Goal: Learn about a topic

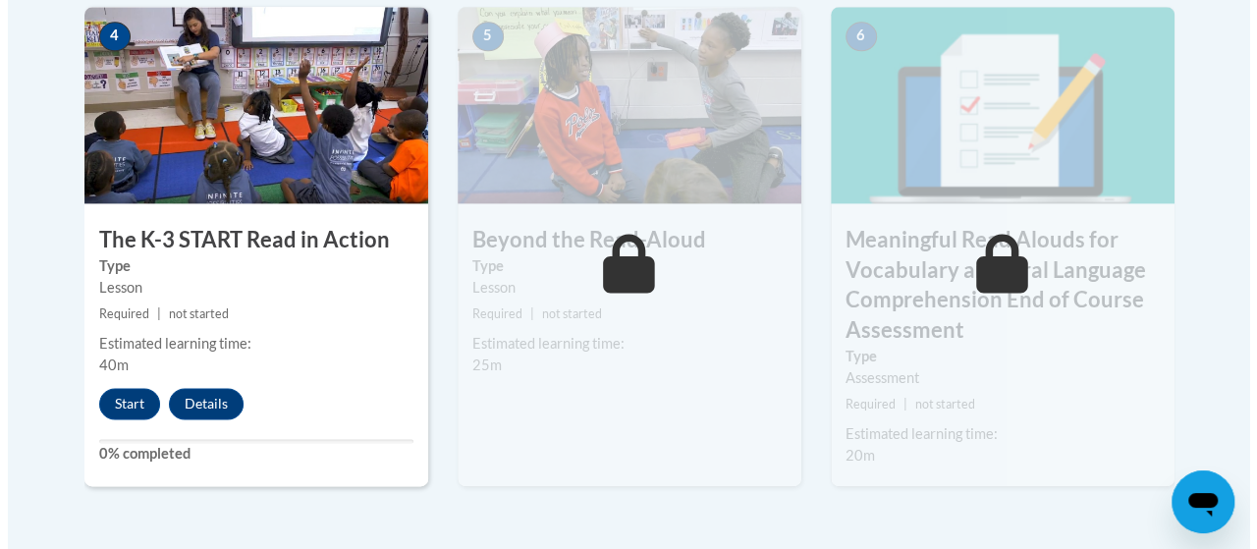
scroll to position [1251, 0]
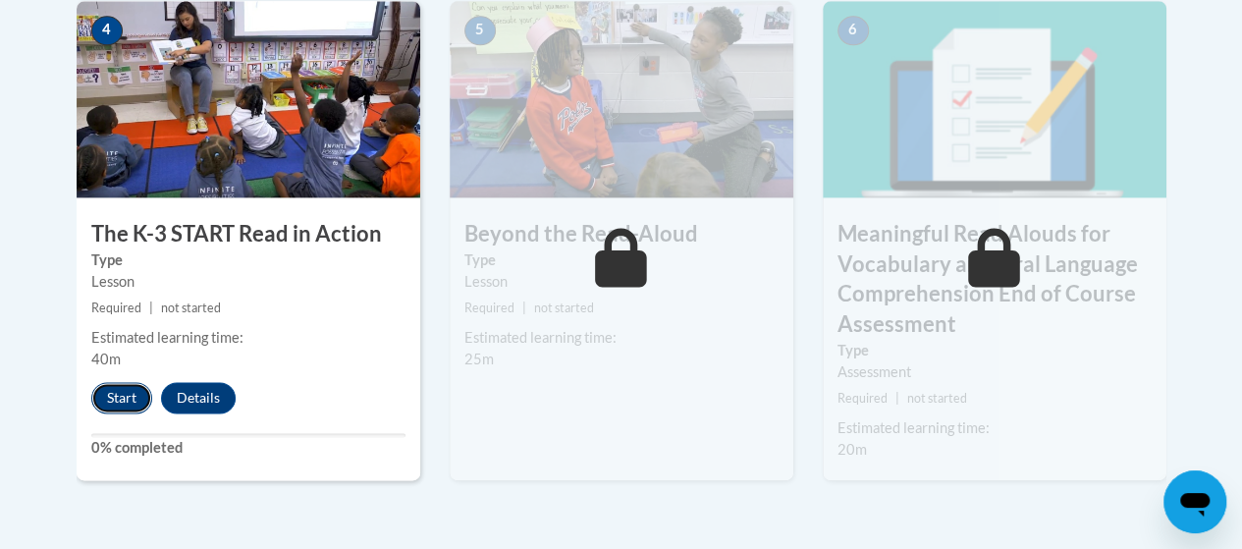
click at [112, 408] on button "Start" at bounding box center [121, 397] width 61 height 31
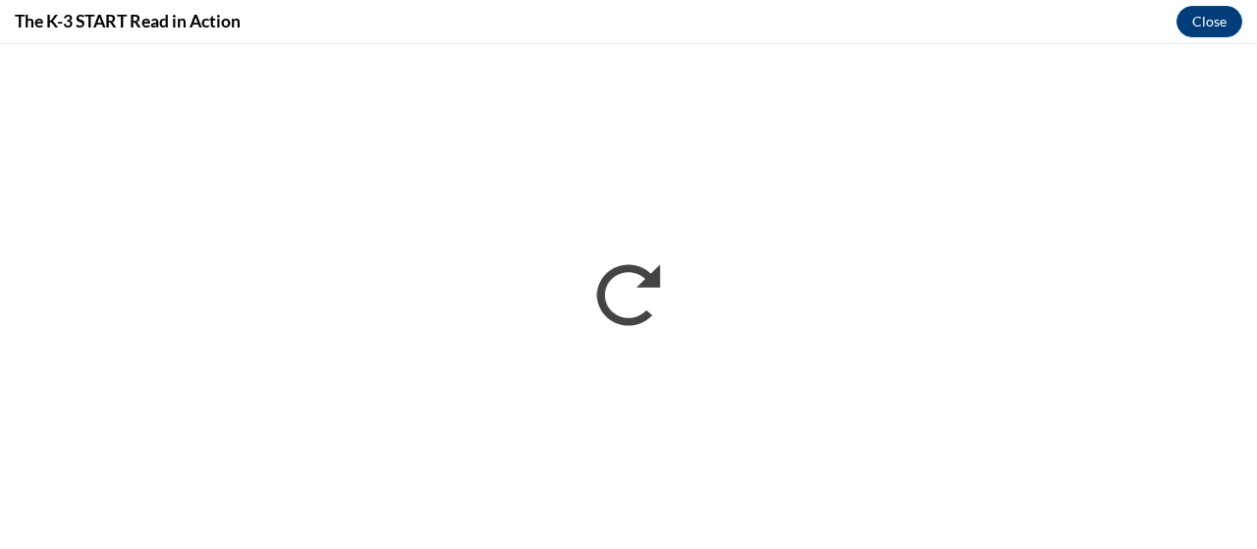
scroll to position [0, 0]
